Goal: Transaction & Acquisition: Purchase product/service

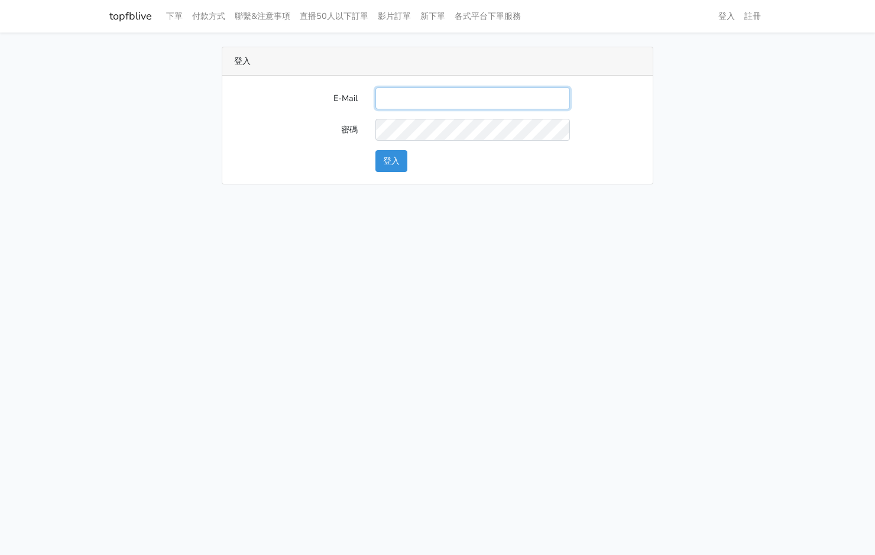
click at [440, 95] on input "E-Mail" at bounding box center [472, 98] width 194 height 22
type input "[EMAIL_ADDRESS][PERSON_NAME][DOMAIN_NAME]"
click at [402, 152] on button "登入" at bounding box center [391, 161] width 32 height 22
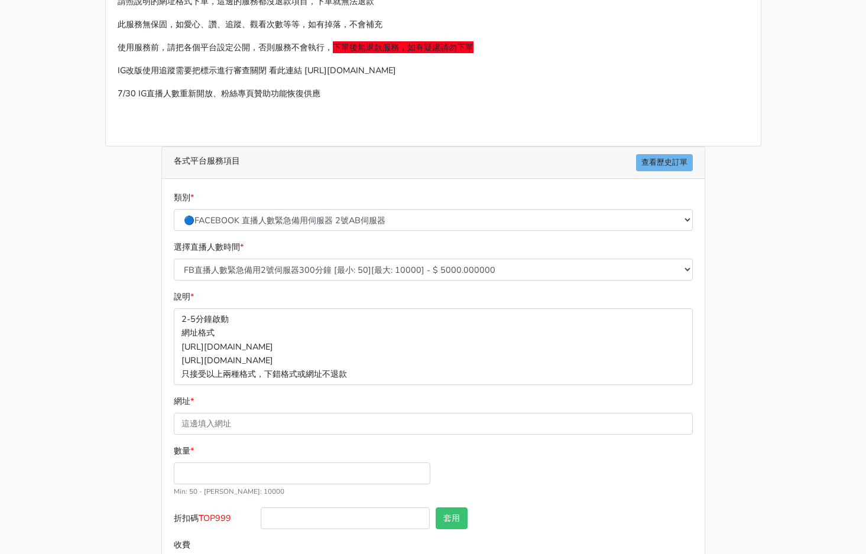
scroll to position [115, 0]
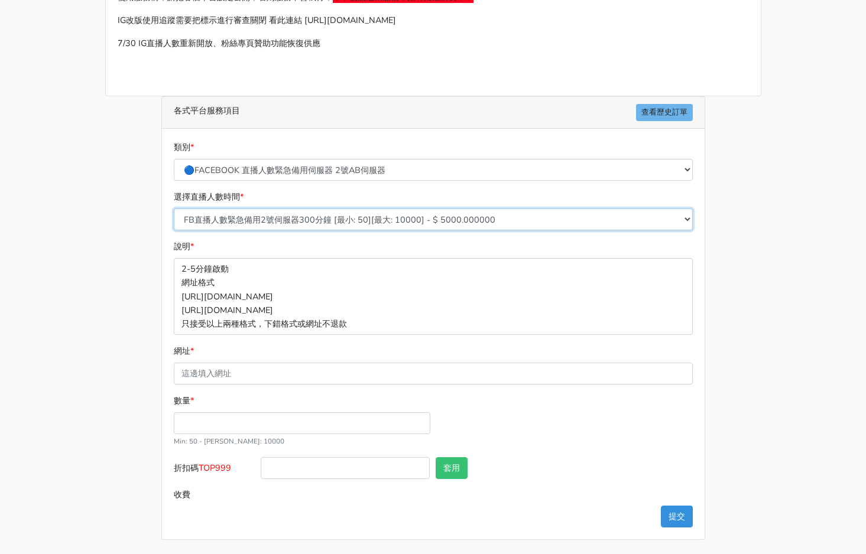
click at [364, 223] on select "FB直播人數緊急備用2號伺服器300分鐘 [最小: 50][最大: 10000] - $ 5000.000000 FB直播人數緊急備用2號伺服器60分鐘 [最…" at bounding box center [433, 220] width 519 height 22
select select "576"
click at [174, 209] on select "FB直播人數緊急備用2號伺服器300分鐘 [最小: 50][最大: 10000] - $ 5000.000000 FB直播人數緊急備用2號伺服器60分鐘 [最…" at bounding box center [433, 220] width 519 height 22
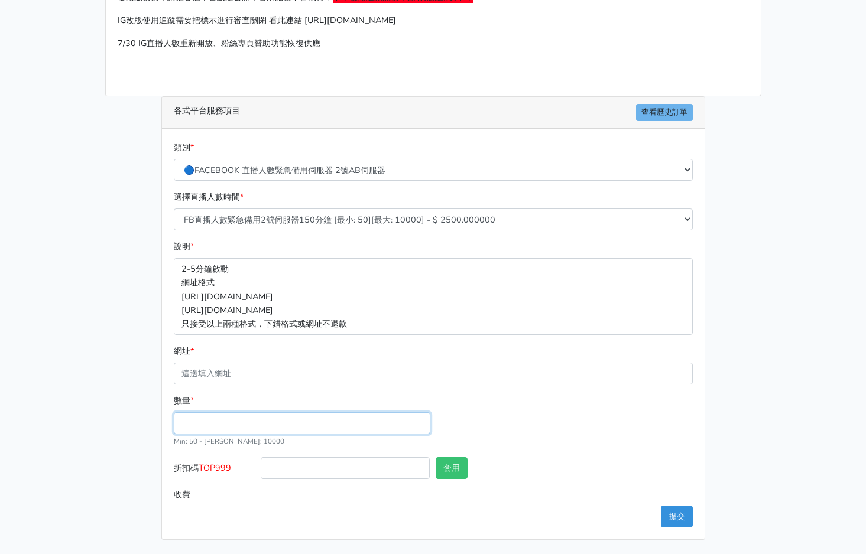
click at [235, 422] on input "數量 *" at bounding box center [302, 423] width 256 height 22
type input "300"
type input "750.000"
click at [213, 470] on span "TOP999" at bounding box center [215, 468] width 33 height 12
click at [261, 470] on input "折扣碼 TOP999" at bounding box center [345, 468] width 169 height 22
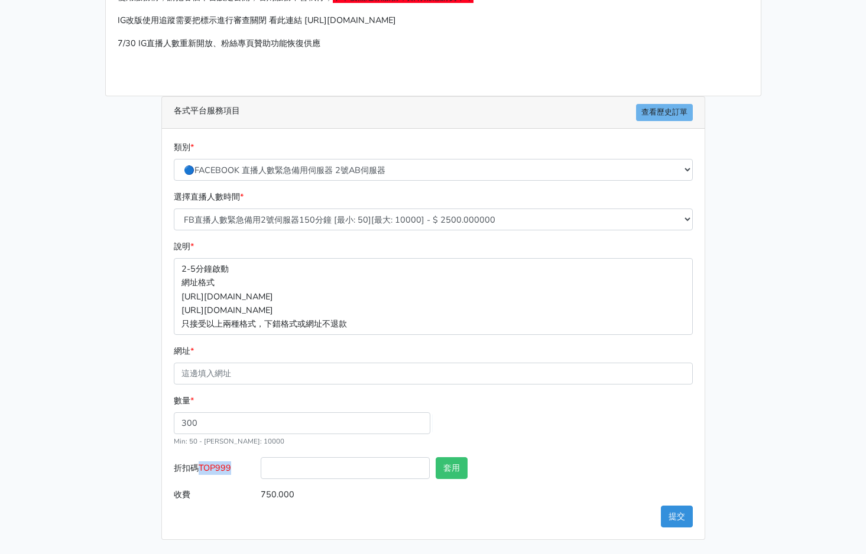
click at [213, 470] on span "TOP999" at bounding box center [215, 468] width 33 height 12
click at [261, 470] on input "折扣碼 TOP999" at bounding box center [345, 468] width 169 height 22
copy span "TOP999"
click at [340, 476] on input "折扣碼 TOP999" at bounding box center [345, 468] width 169 height 22
paste input "TOP999"
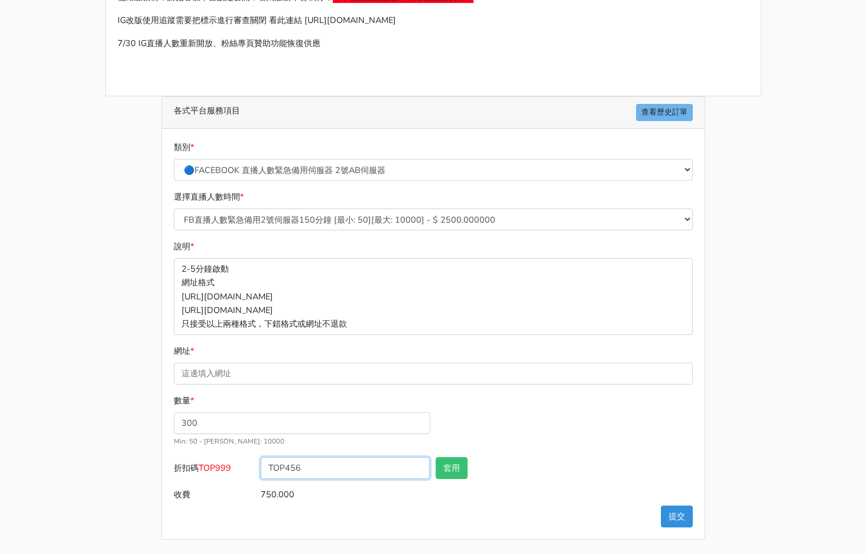
click at [345, 476] on input "TOP456" at bounding box center [345, 468] width 169 height 22
type input "TOP456"
click at [464, 465] on button "套用" at bounding box center [452, 468] width 32 height 22
type input "套用成功"
type input "720.000"
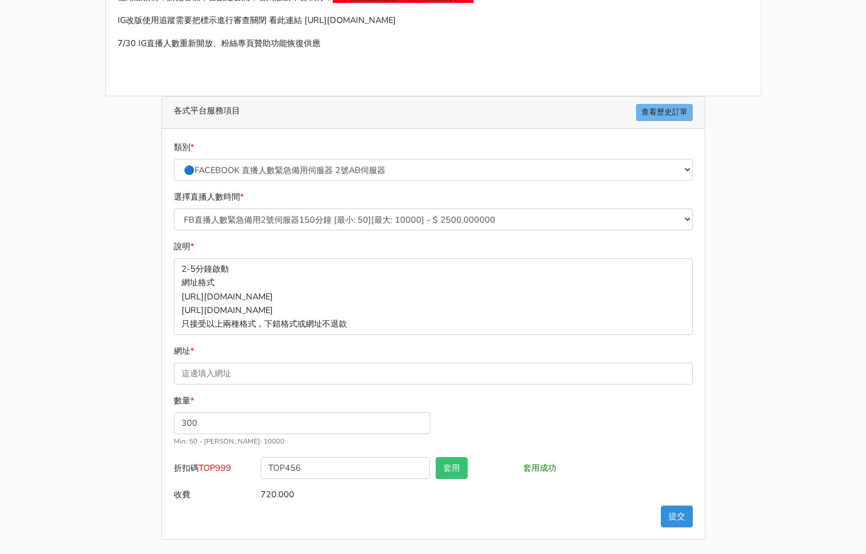
click at [297, 385] on form "類別 * 🔵FACEBOOK 直播人數緊急備用伺服器 2號AB伺服器 🔵FACEBOOK 網軍專用貼文留言 安全保密 🔵FACEBOOK 直播人數緊急備用伺服…" at bounding box center [433, 323] width 519 height 365
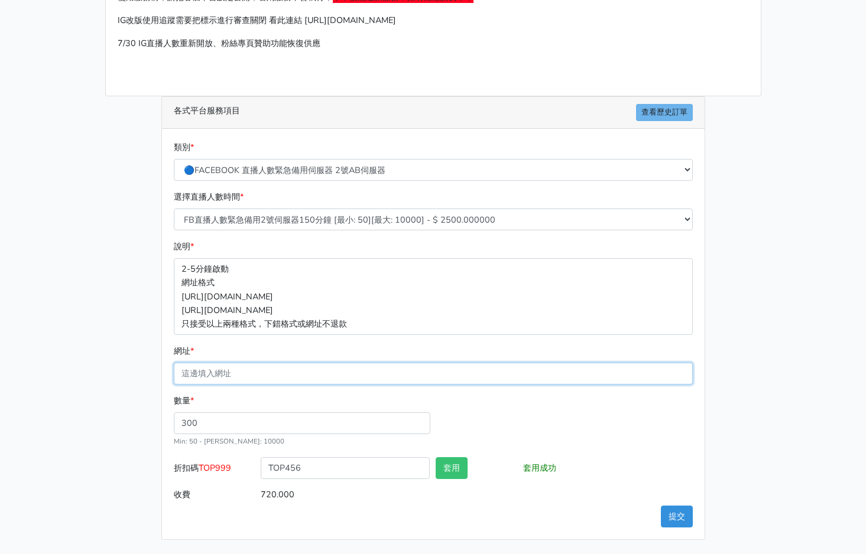
click at [299, 382] on input "網址 *" at bounding box center [433, 374] width 519 height 22
paste input "https://www.facebook.com/100064724107632/videos/1454488085601575"
type input "https://www.facebook.com/100064724107632/videos/1454488085601575"
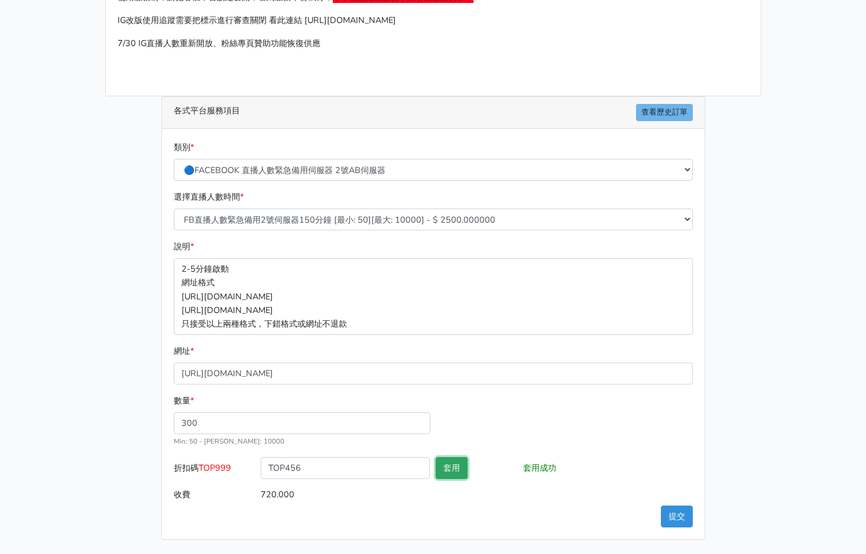
click at [453, 469] on button "套用" at bounding box center [452, 468] width 32 height 22
click at [677, 515] on button "提交" at bounding box center [677, 517] width 32 height 22
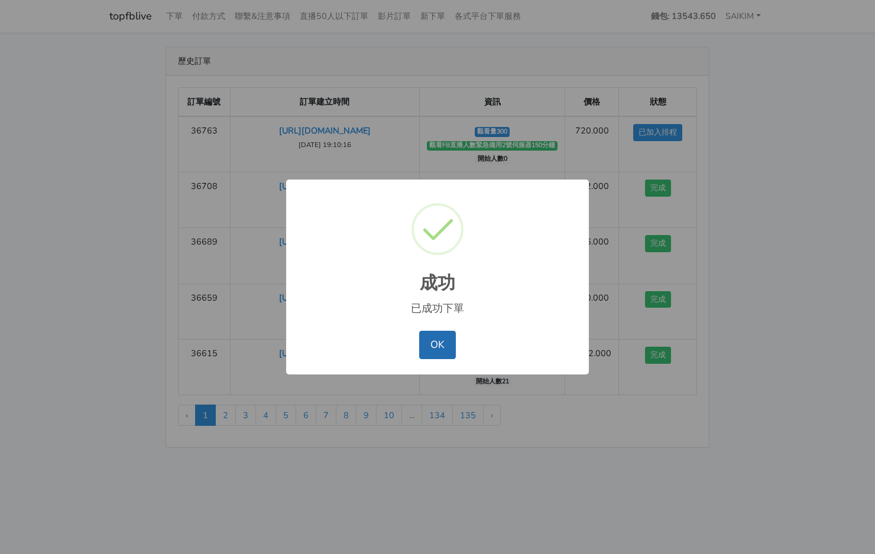
click at [449, 358] on button "OK" at bounding box center [437, 345] width 36 height 28
